Goal: Task Accomplishment & Management: Use online tool/utility

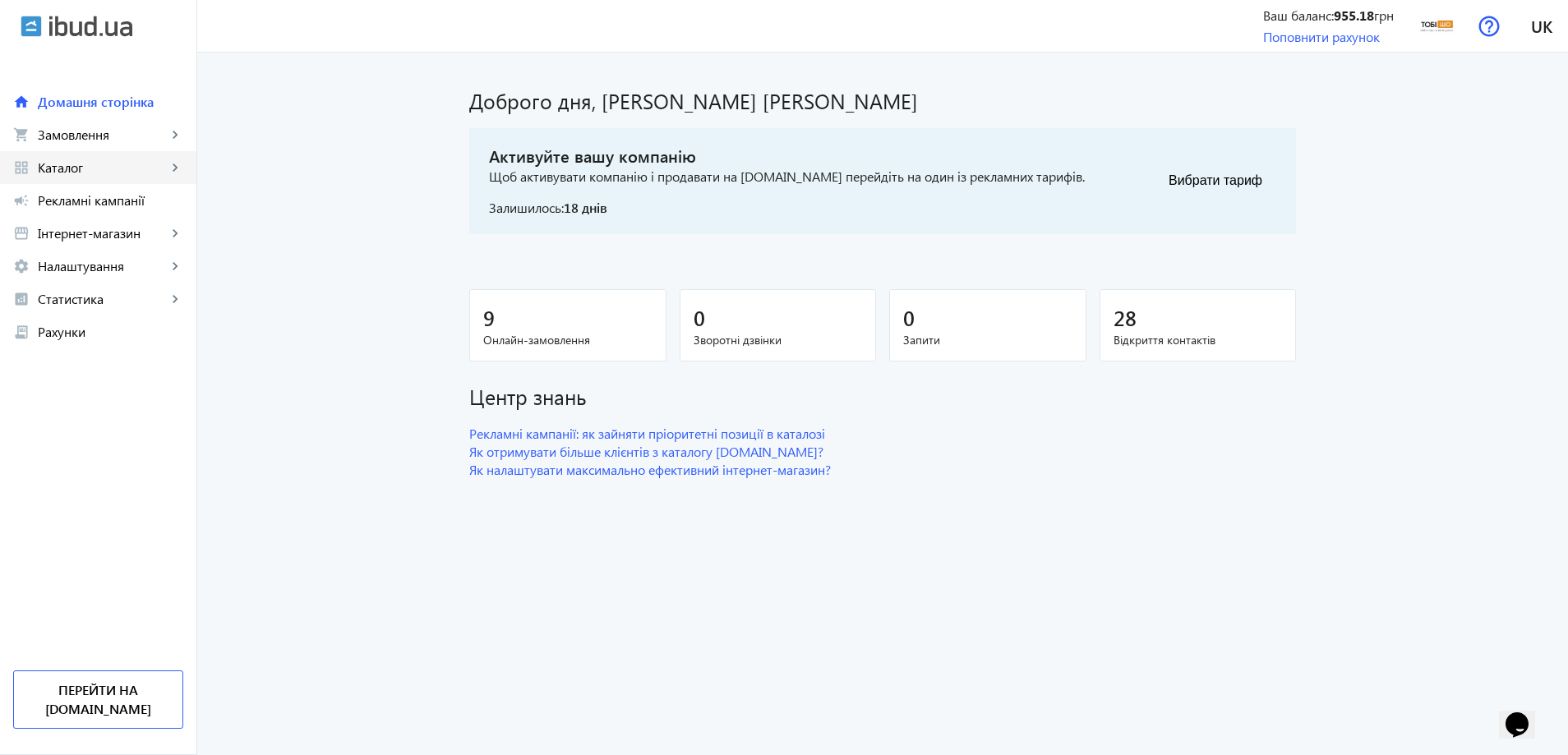
click at [135, 154] on link "grid_view Каталог keyboard_arrow_right" at bounding box center [98, 168] width 196 height 33
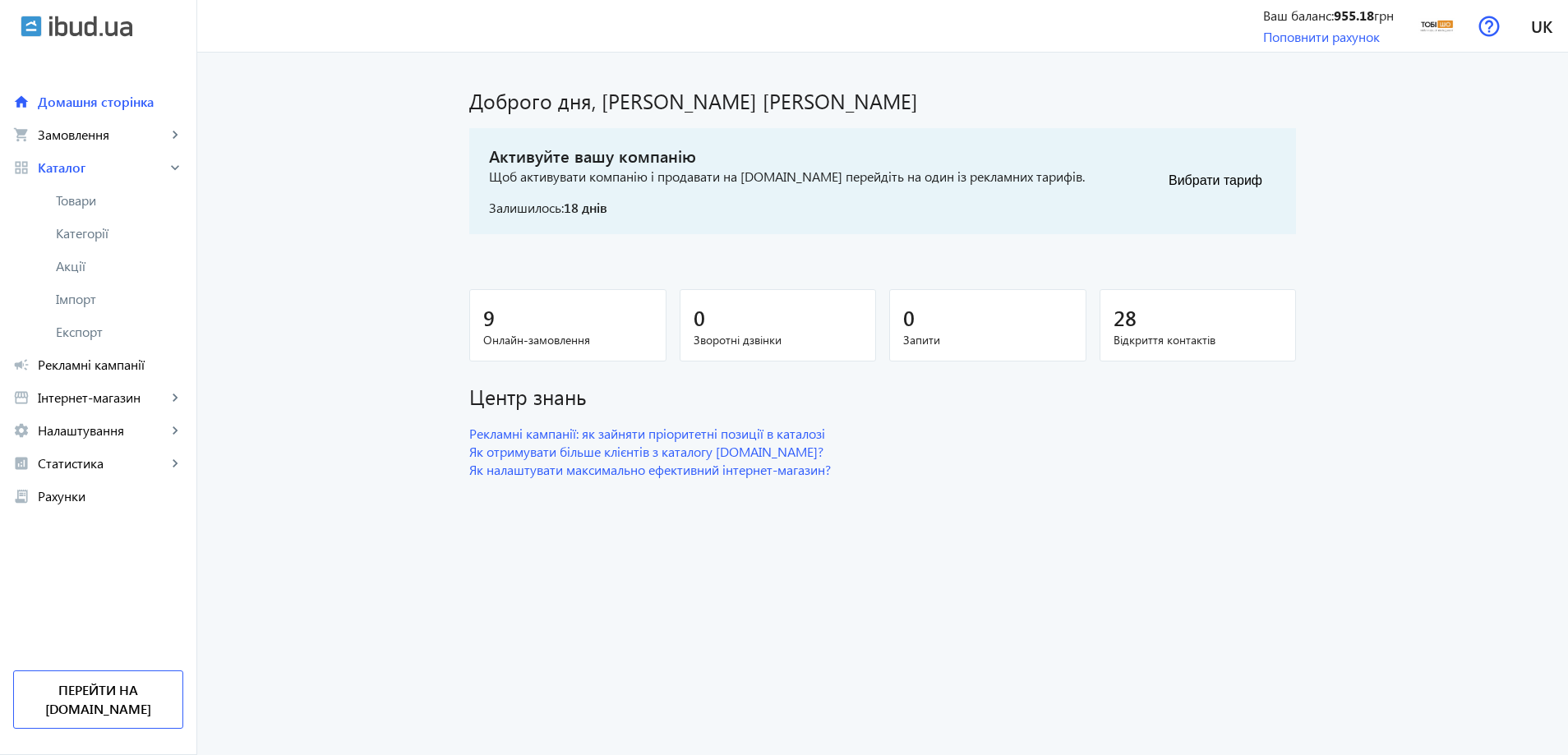
click at [117, 199] on span "Товари" at bounding box center [119, 200] width 128 height 17
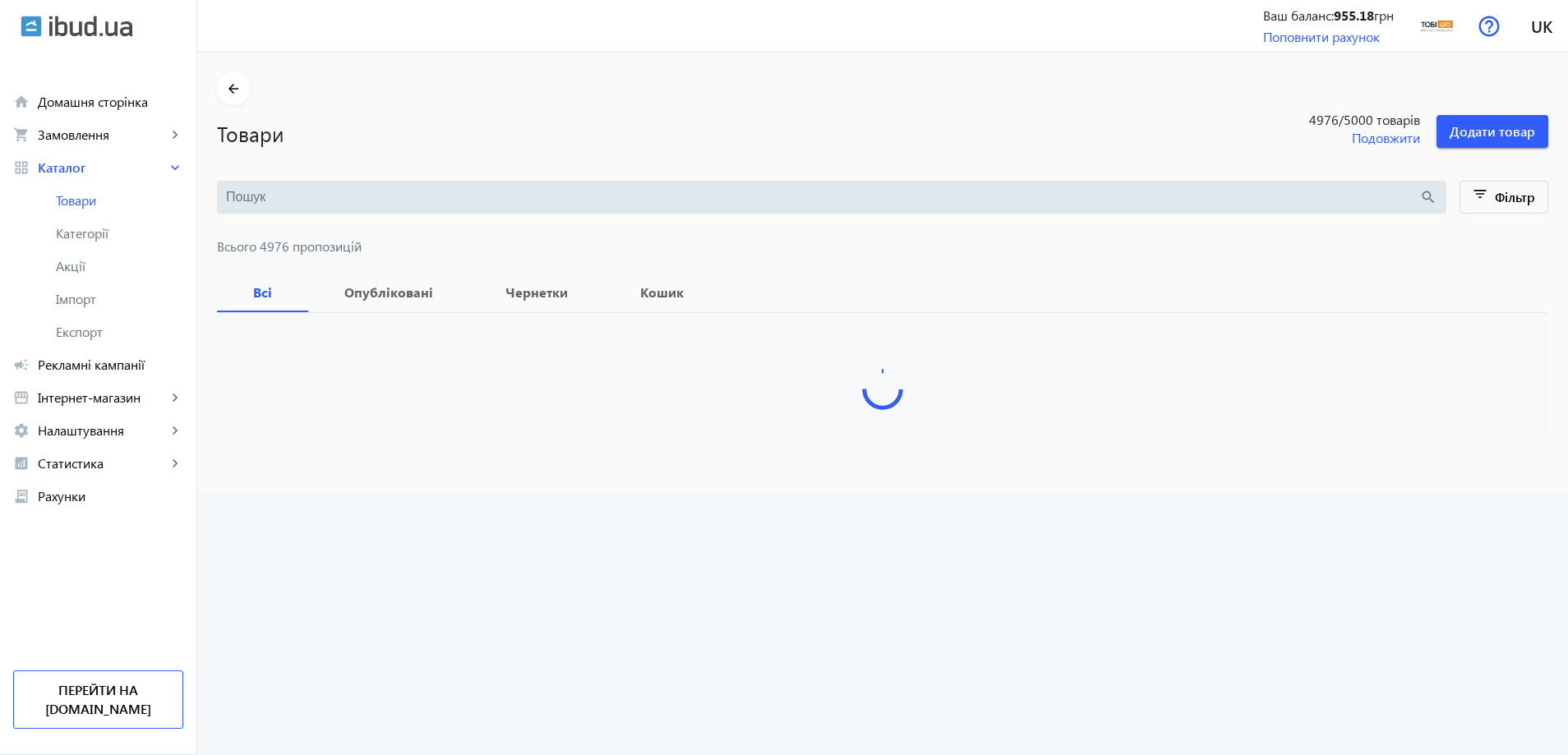
click at [295, 193] on input "search" at bounding box center [823, 197] width 1193 height 19
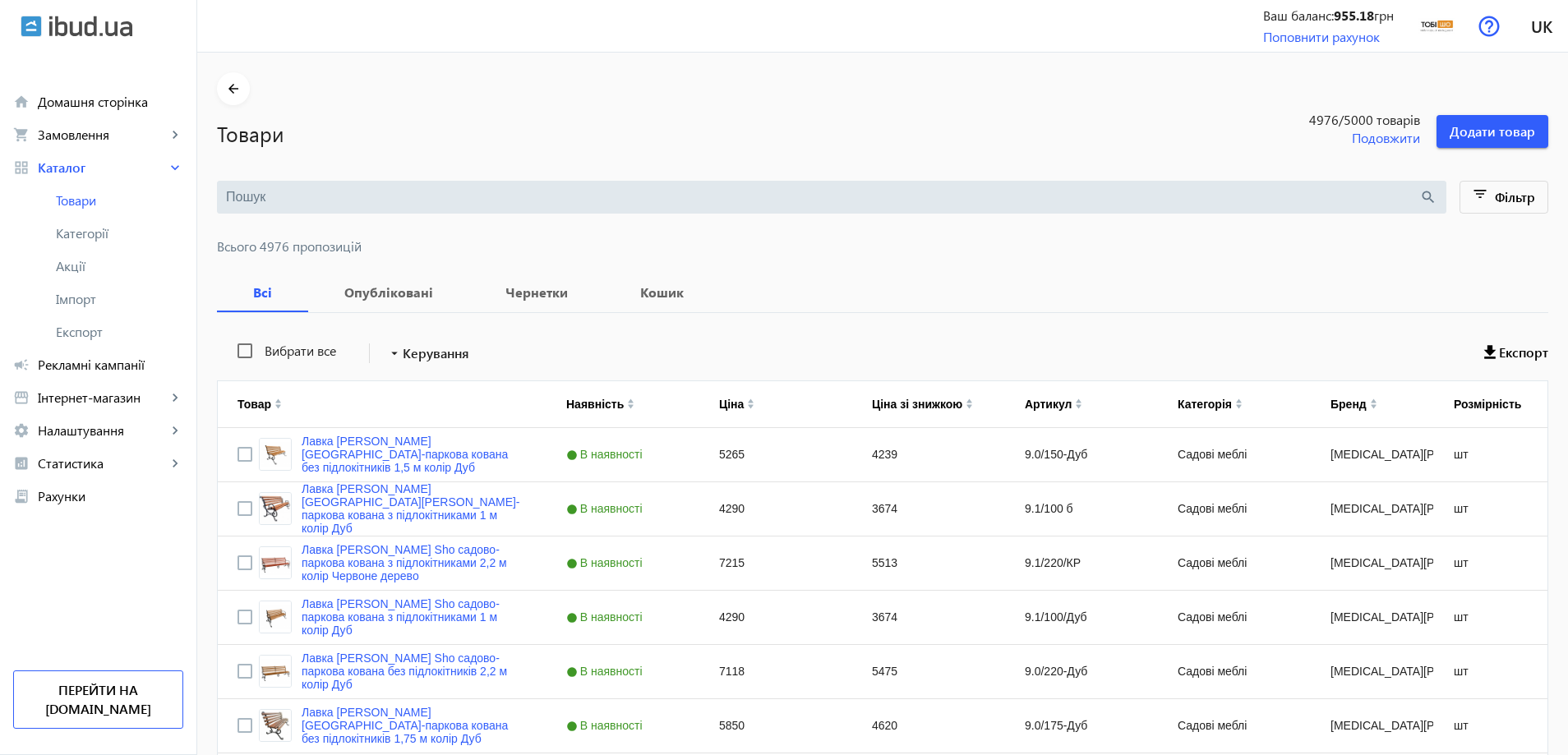
click at [295, 193] on input "search" at bounding box center [823, 197] width 1193 height 19
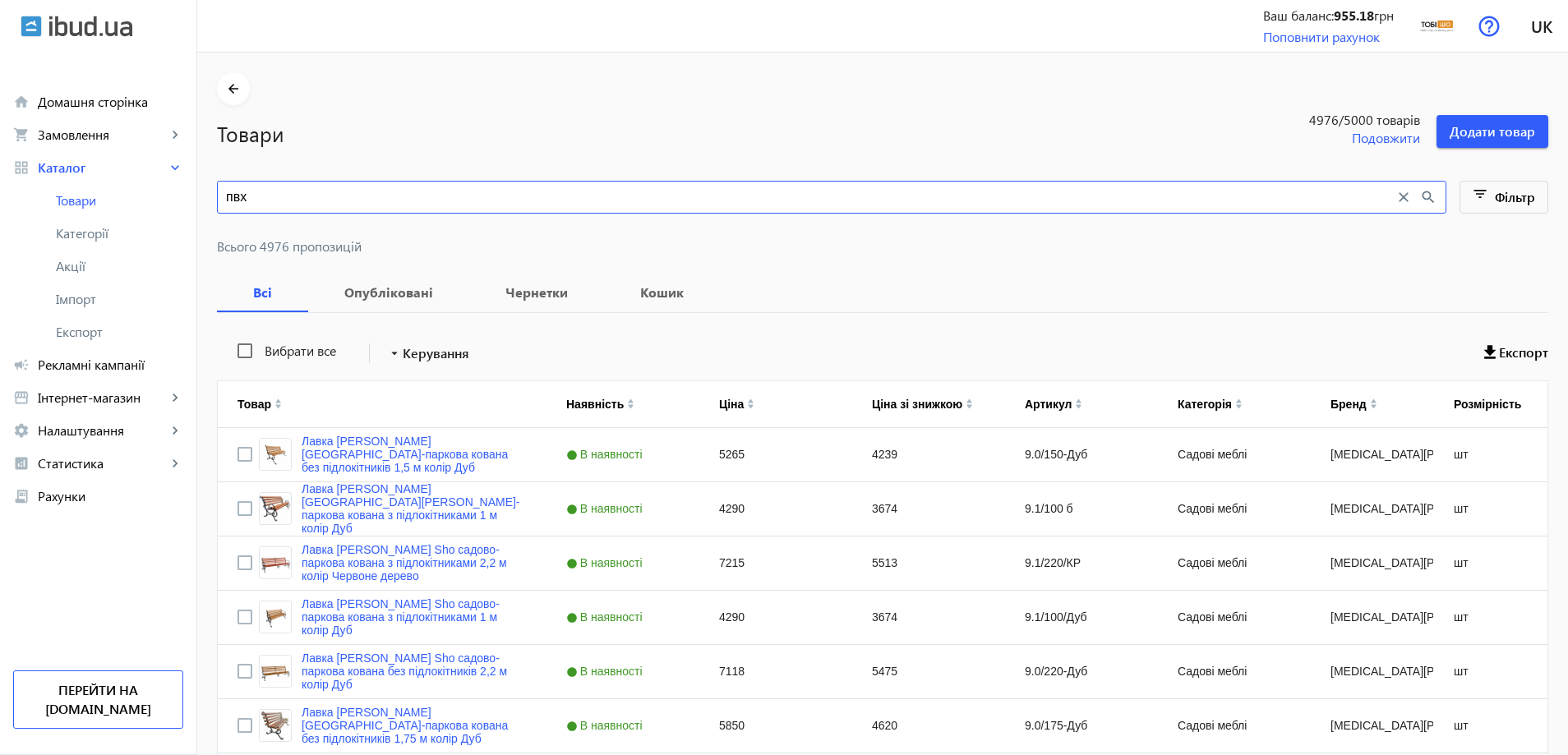
type input "пвх"
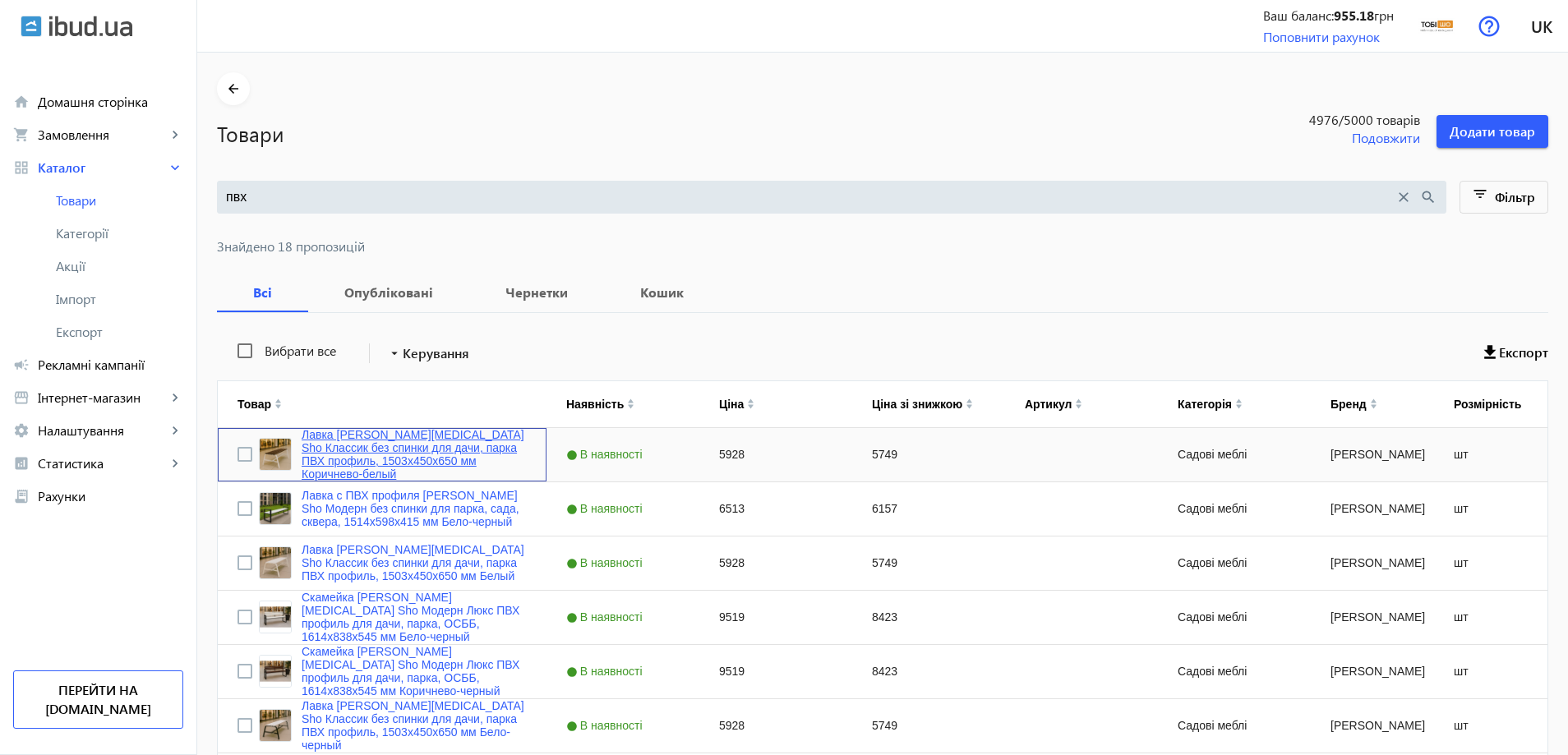
click at [399, 457] on link "Лавка [PERSON_NAME][MEDICAL_DATA] Sho Классик без спинки для дачи, парка ПВХ пр…" at bounding box center [414, 455] width 225 height 53
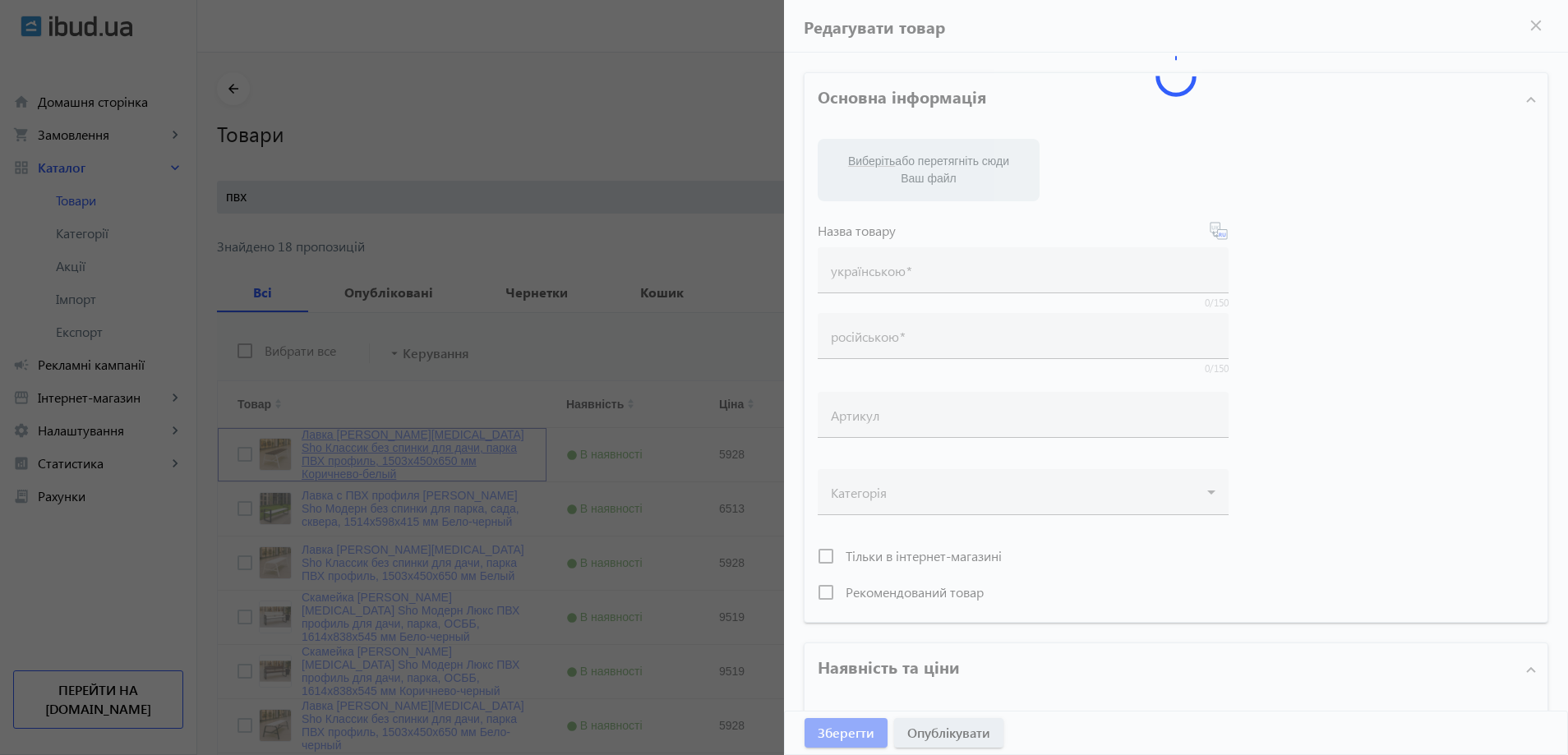
type input "Лавка [PERSON_NAME][MEDICAL_DATA] Sho Классик без спинки для дачи, парка ПВХ пр…"
type input "5928"
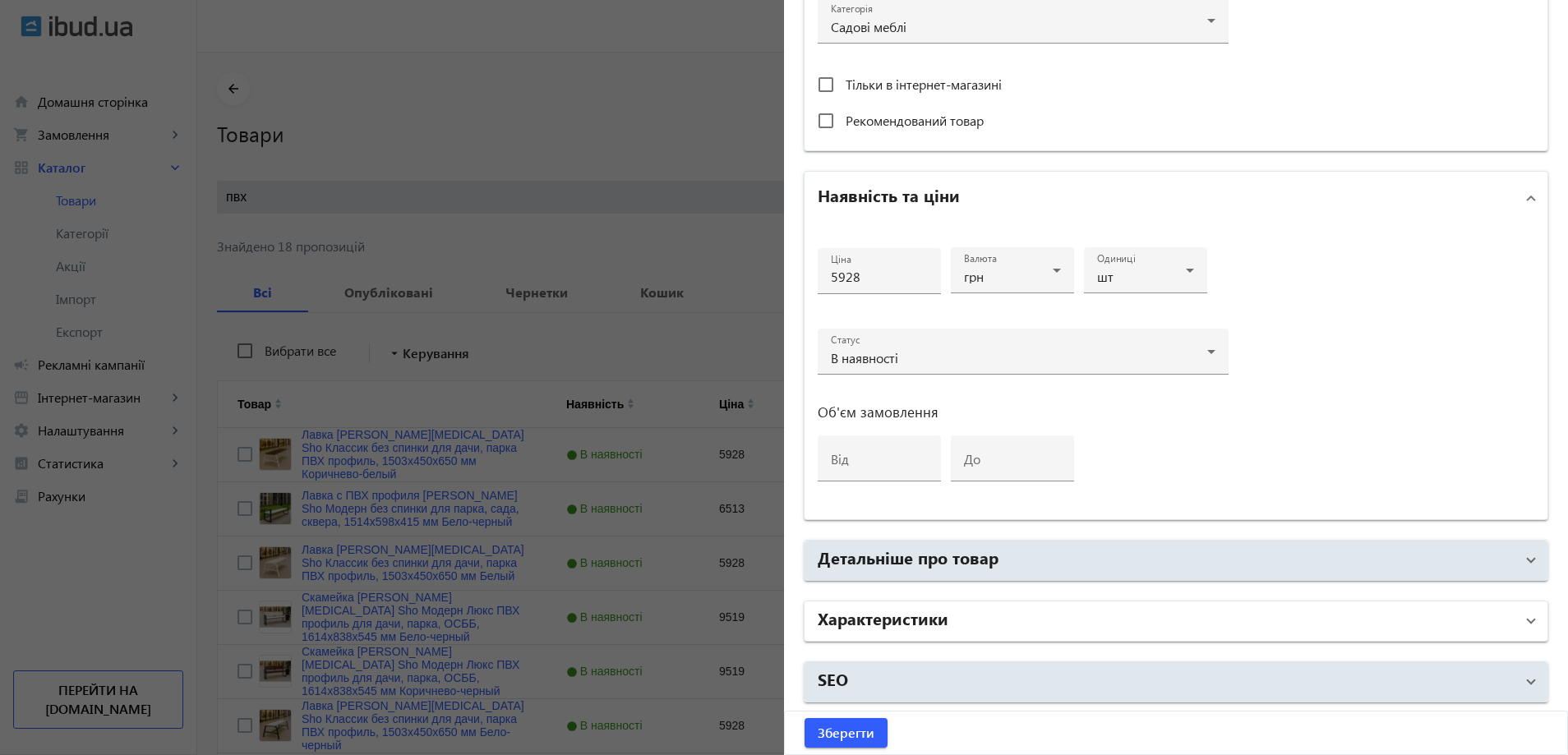
click at [1073, 612] on mat-panel-title "Характеристики" at bounding box center [1166, 621] width 697 height 29
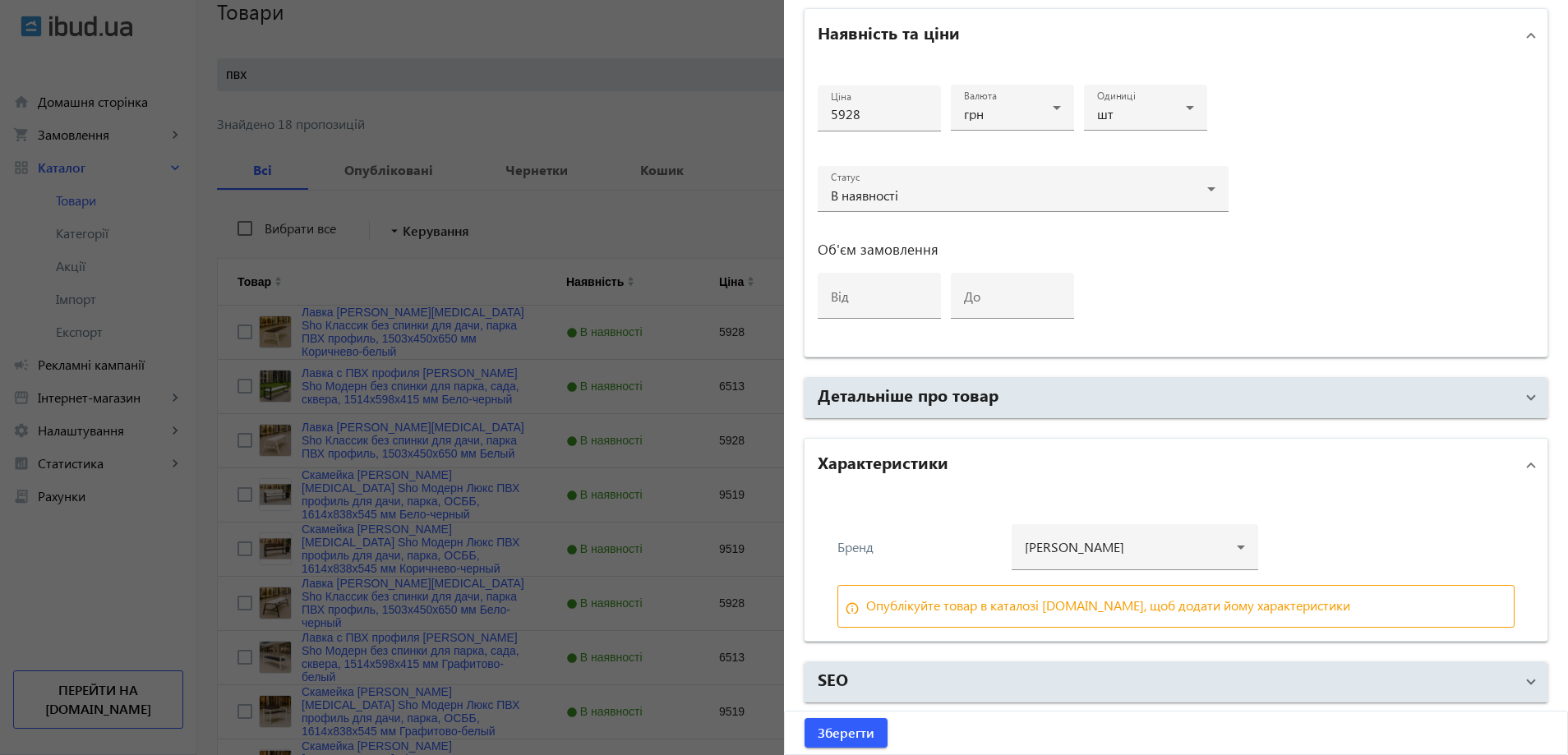
scroll to position [164, 0]
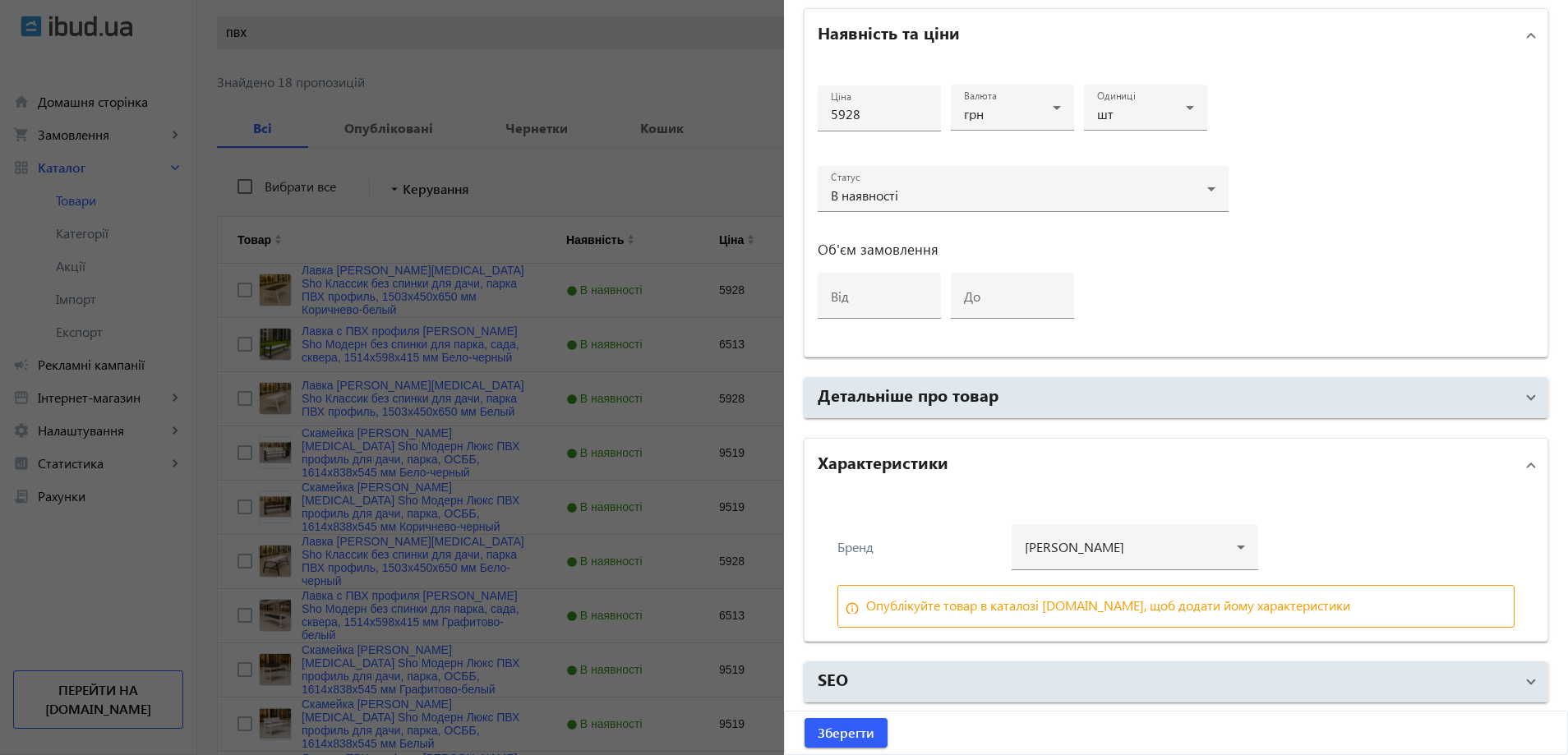
drag, startPoint x: 632, startPoint y: 383, endPoint x: 550, endPoint y: 376, distance: 82.3
click at [630, 383] on div at bounding box center [784, 378] width 1568 height 755
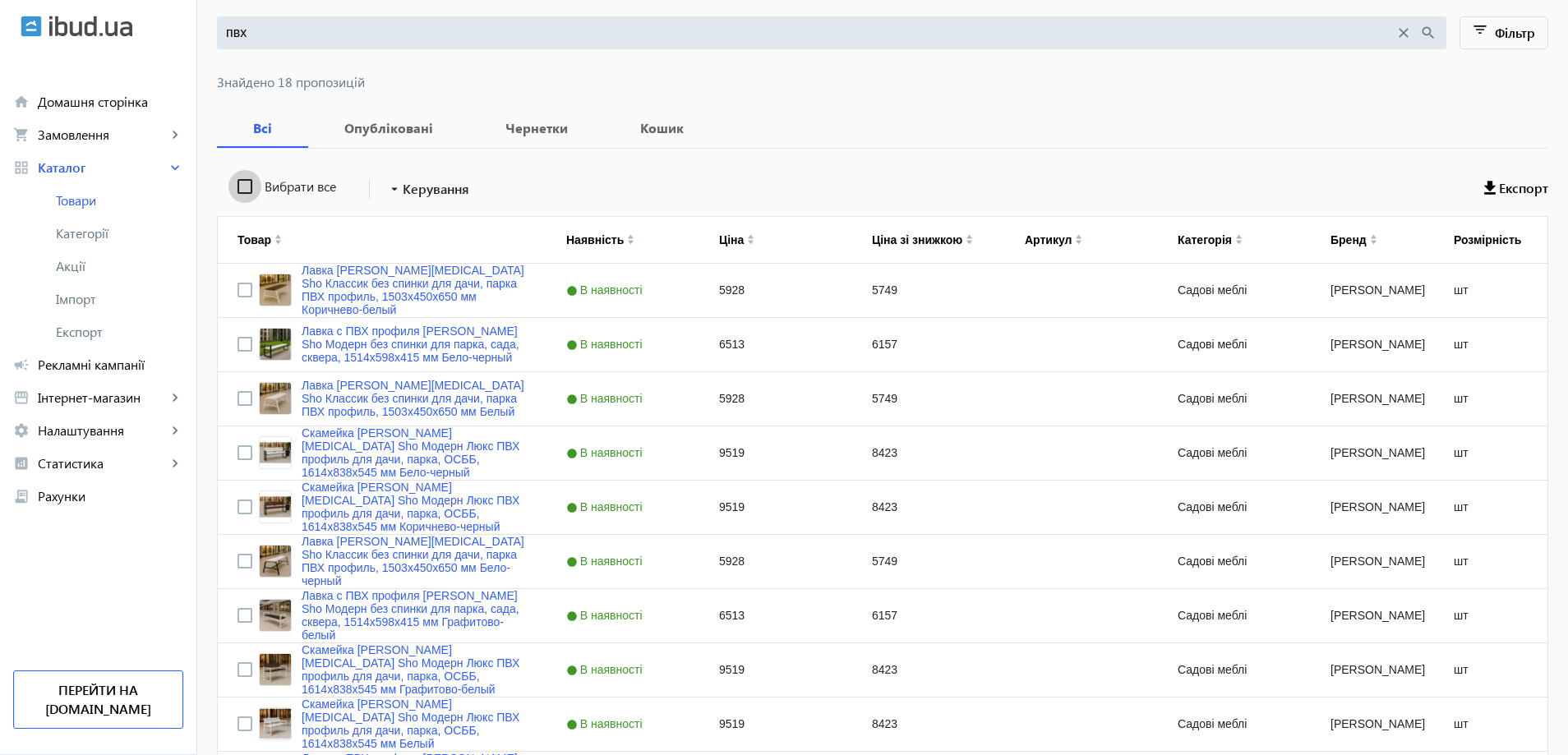
click at [247, 190] on input "Вибрати все" at bounding box center [245, 186] width 33 height 33
checkbox input "true"
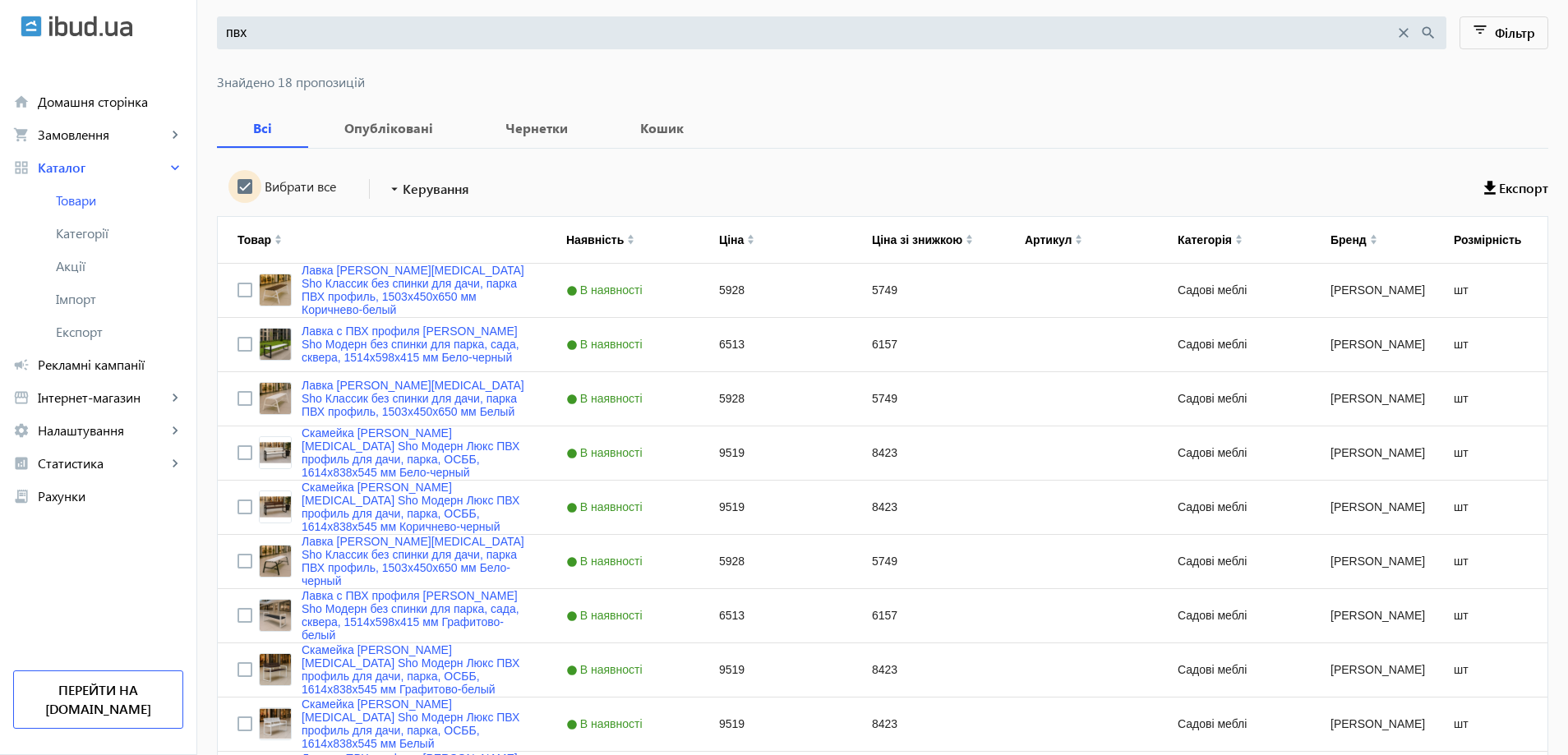
checkbox input "true"
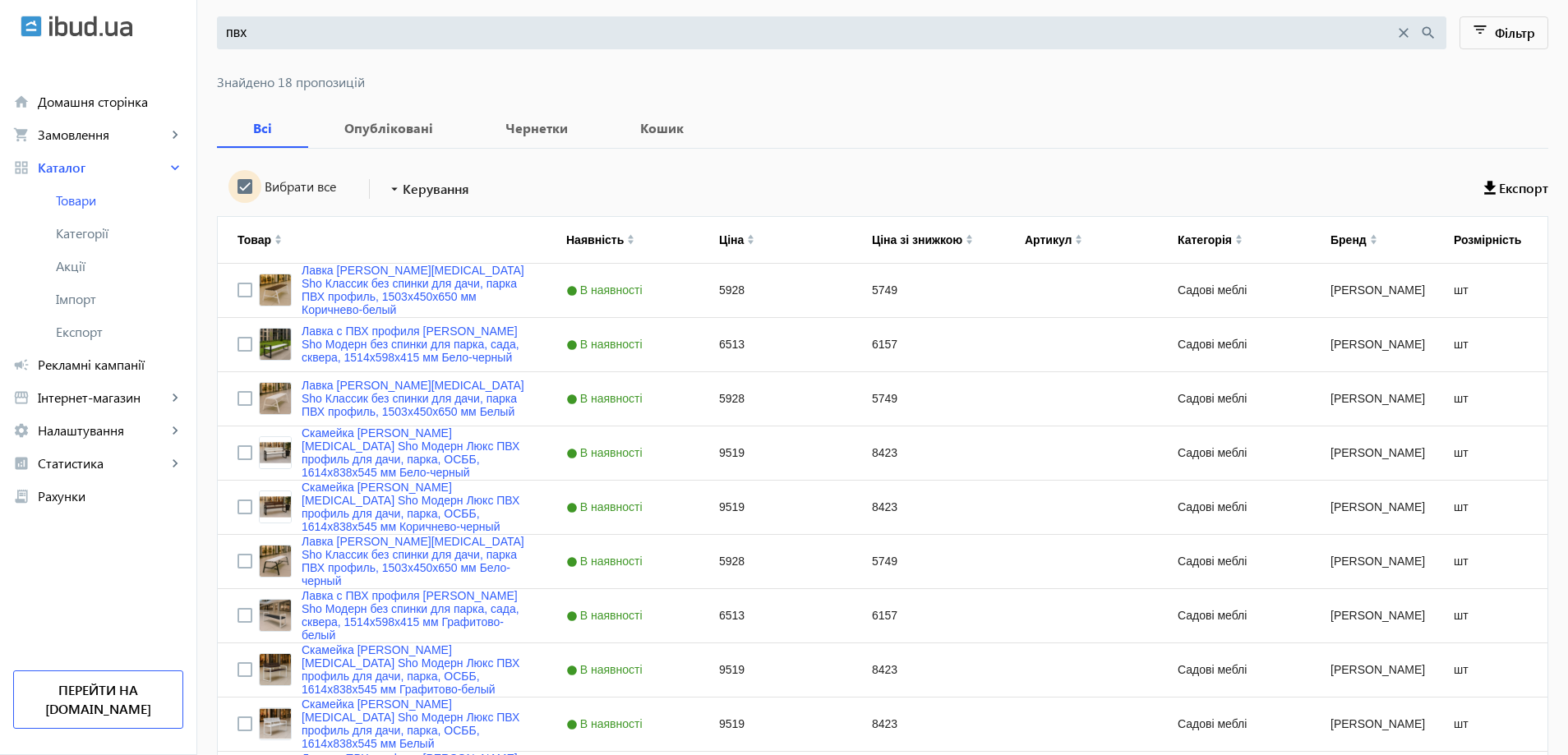
checkbox input "true"
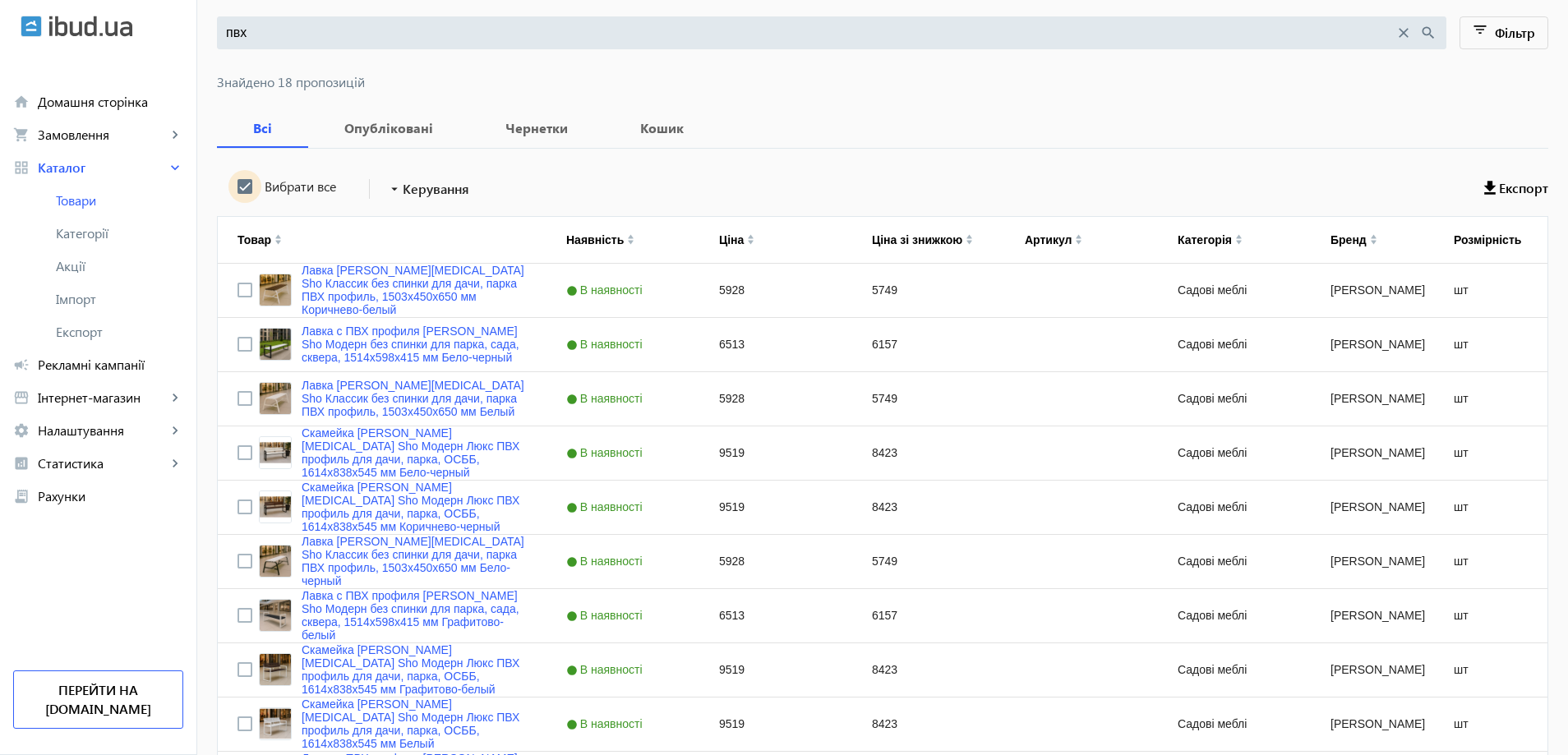
checkbox input "true"
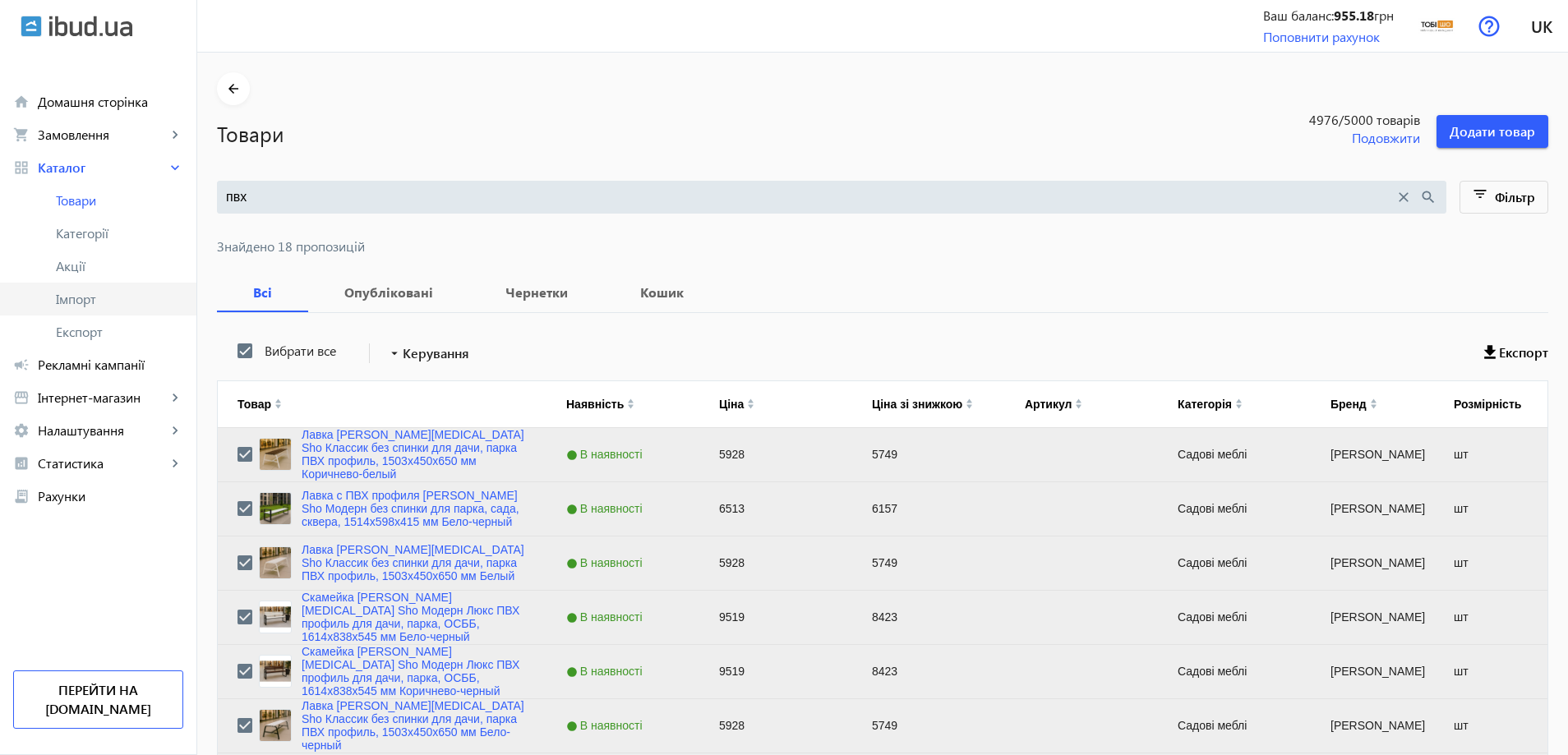
click at [70, 305] on span "Імпорт" at bounding box center [119, 298] width 128 height 17
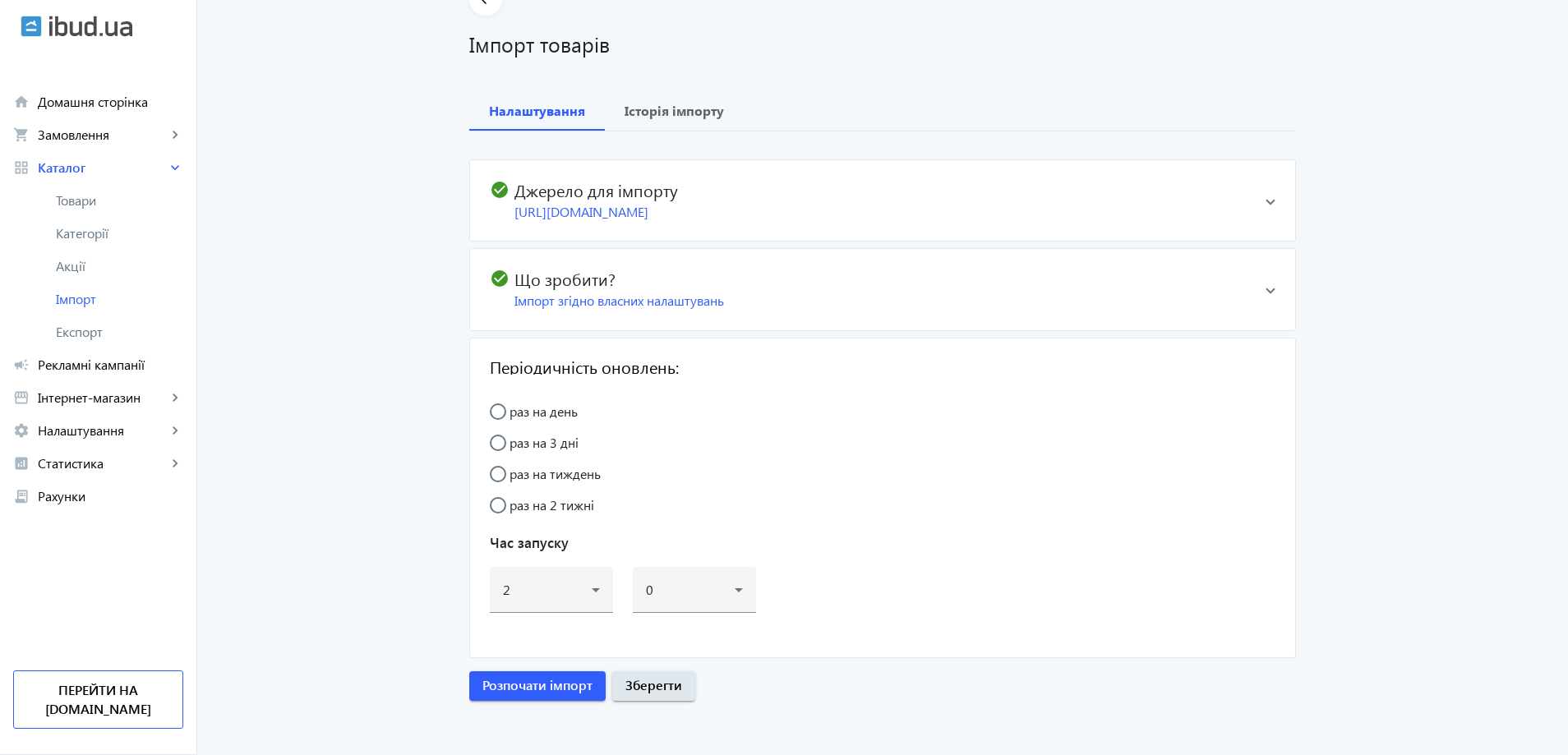
scroll to position [97, 0]
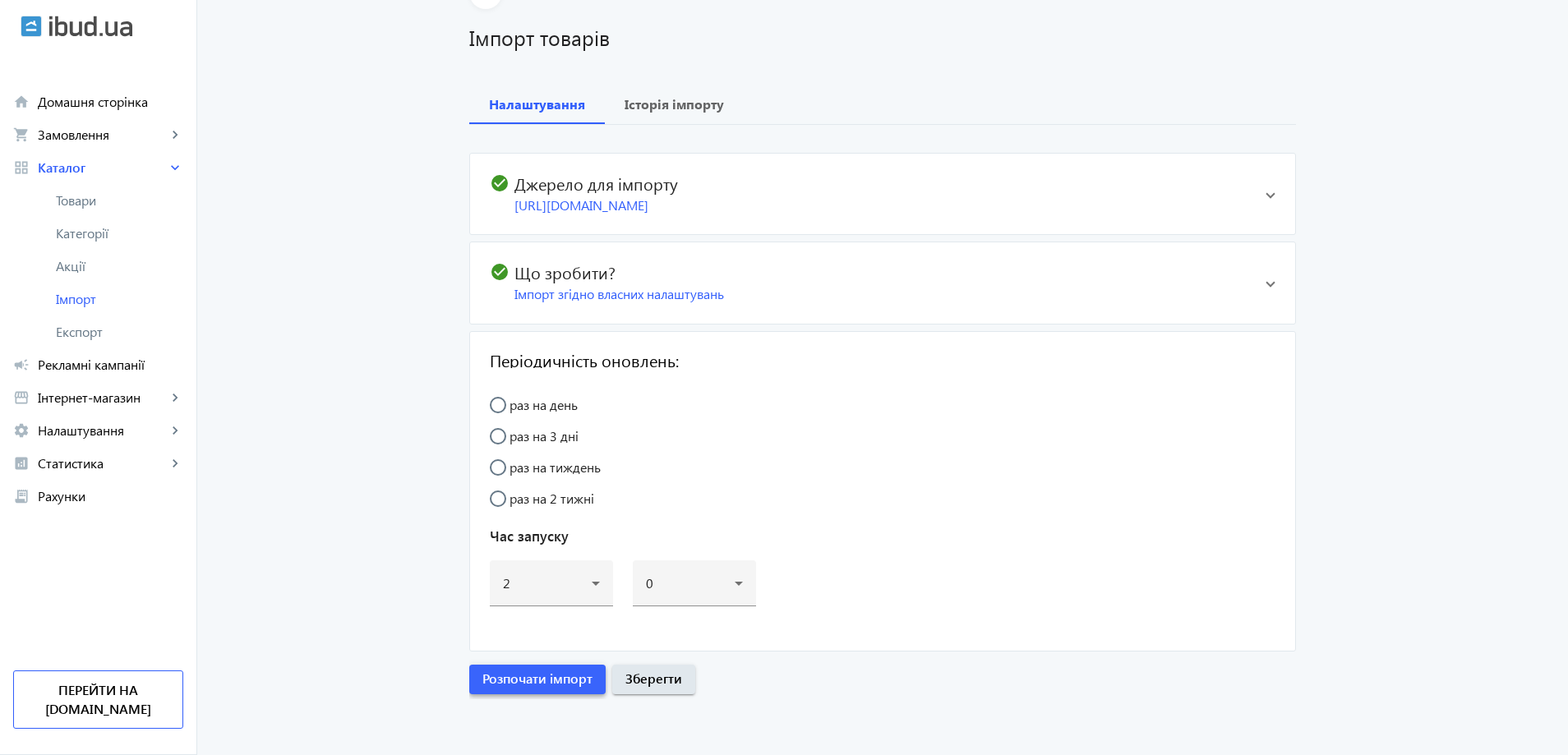
click at [558, 676] on span "Розпочати імпорт" at bounding box center [538, 679] width 110 height 19
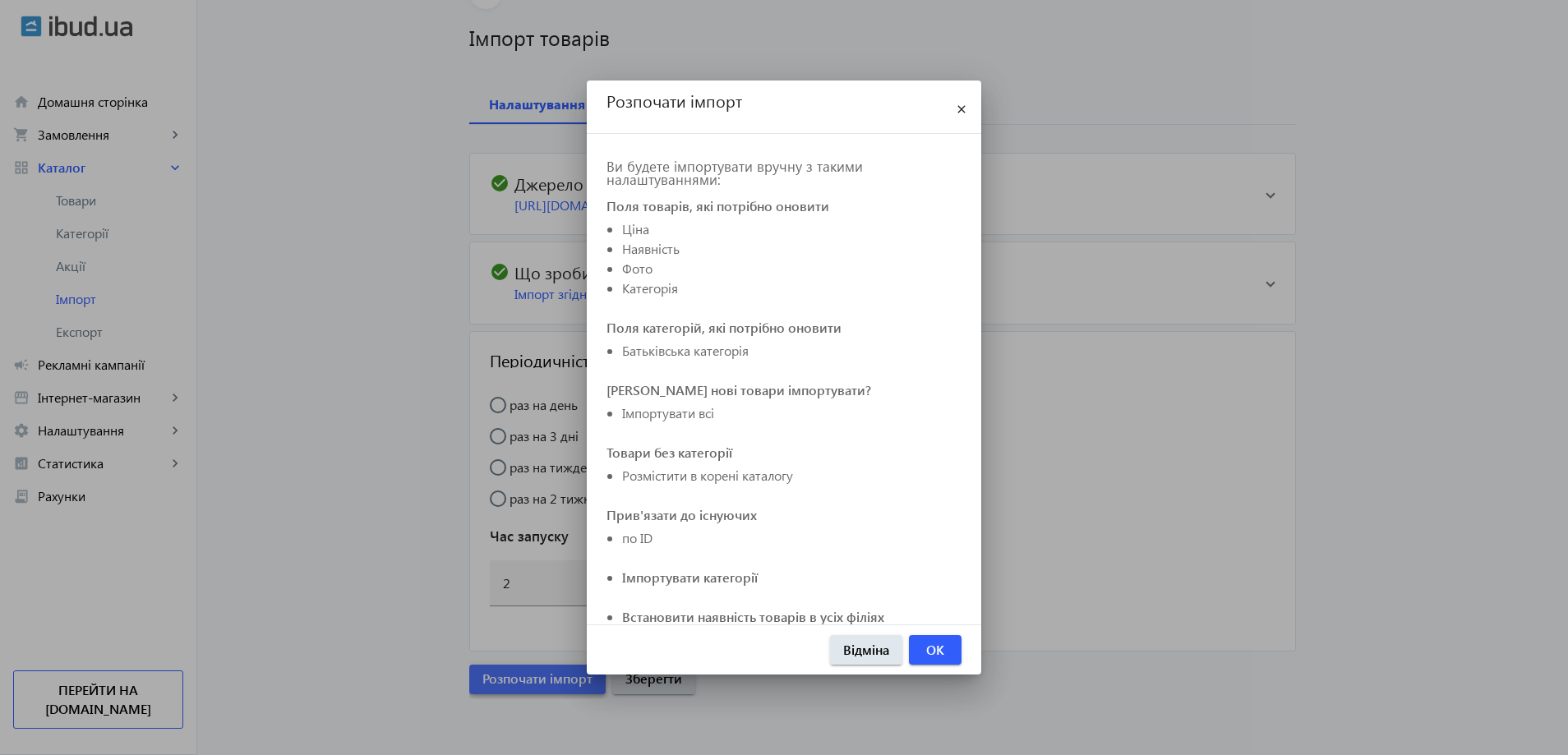
scroll to position [0, 0]
click at [932, 651] on span "OK" at bounding box center [935, 650] width 19 height 19
